Goal: Task Accomplishment & Management: Manage account settings

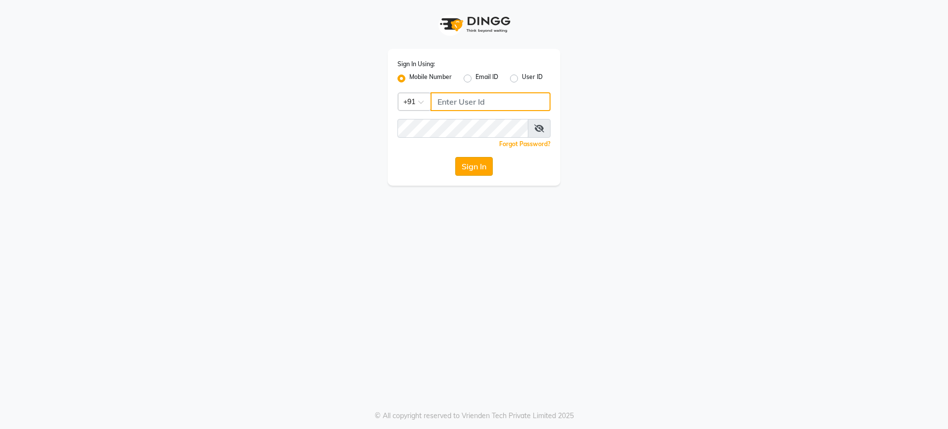
type input "9737504300"
click at [459, 161] on button "Sign In" at bounding box center [474, 166] width 38 height 19
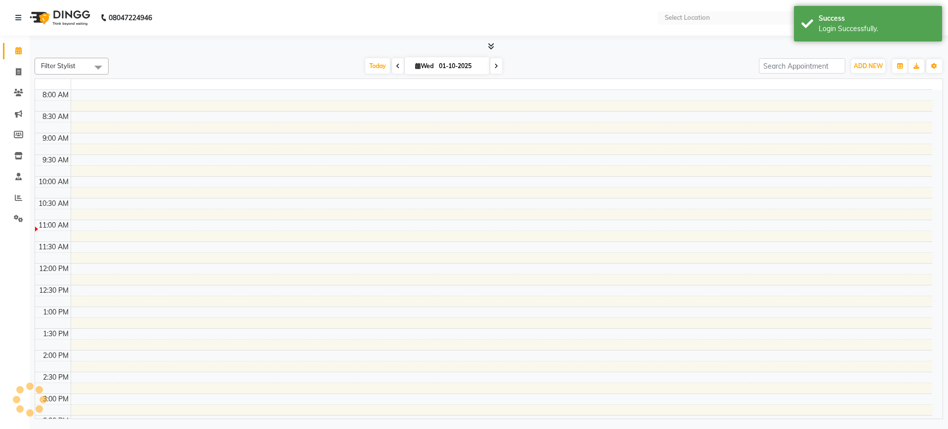
select select "en"
